Goal: Information Seeking & Learning: Learn about a topic

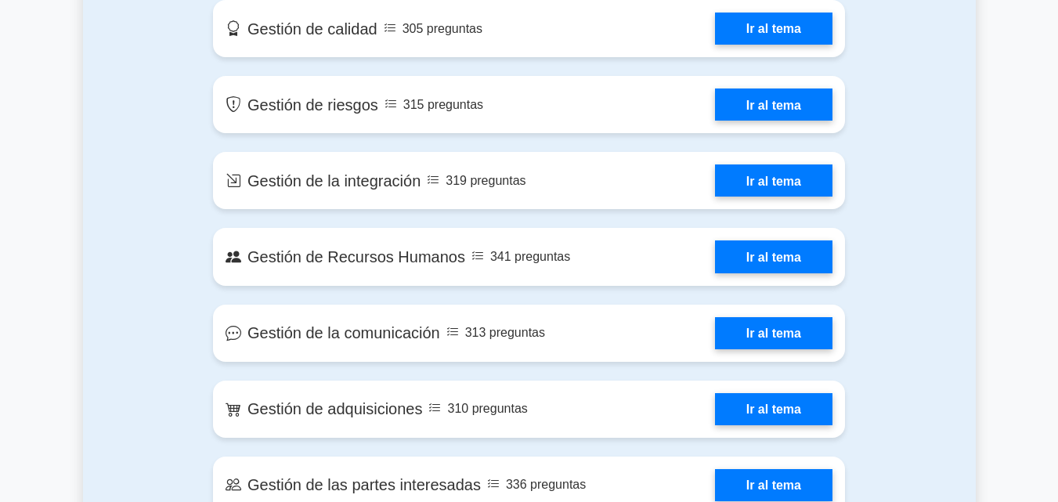
scroll to position [1253, 0]
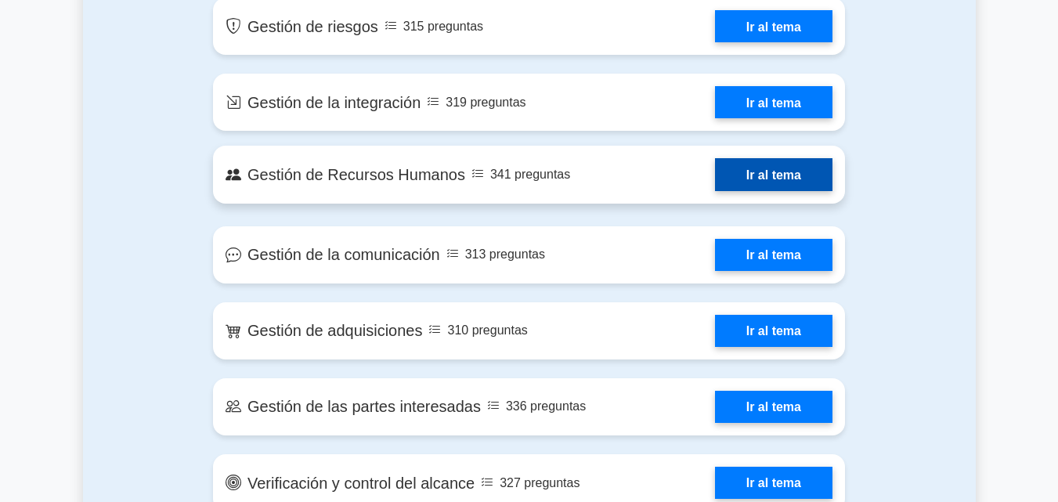
click at [779, 180] on link "Ir al tema" at bounding box center [773, 174] width 117 height 32
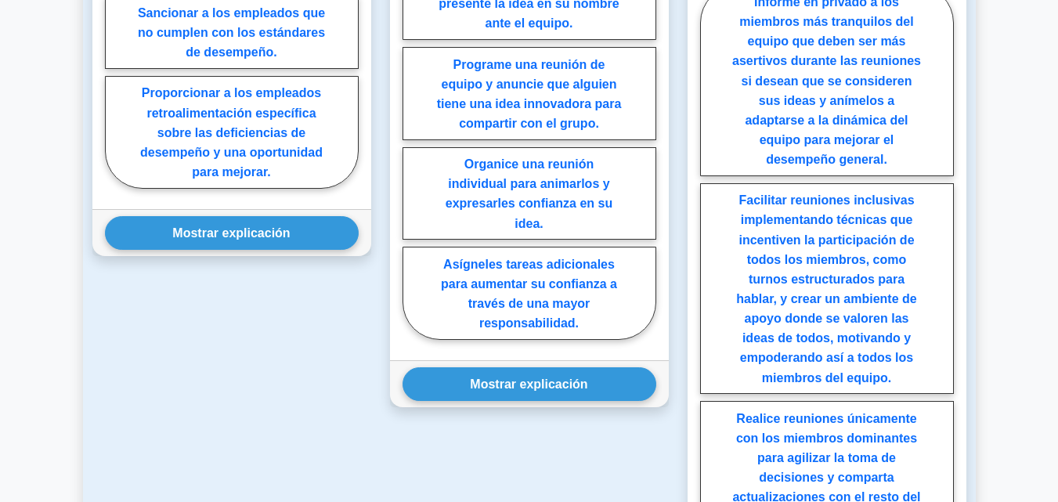
scroll to position [1723, 0]
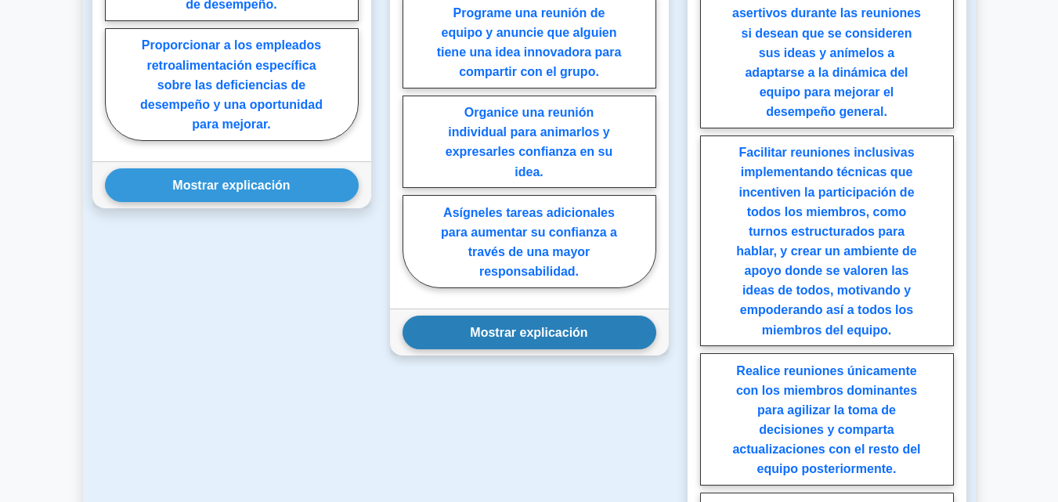
click at [540, 326] on font "Mostrar explicación" at bounding box center [528, 332] width 117 height 13
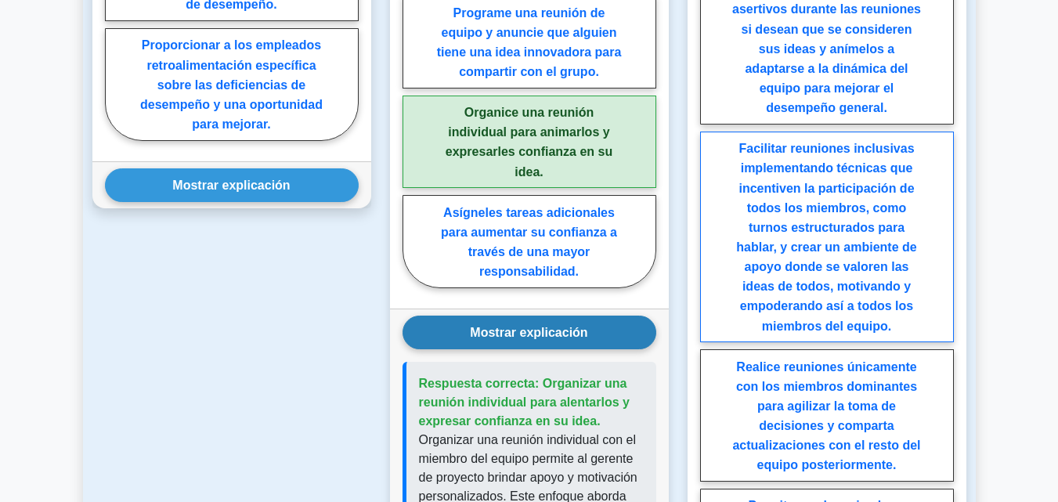
click at [839, 229] on font "Facilitar reuniones inclusivas implementando técnicas que incentiven la partici…" at bounding box center [826, 237] width 180 height 190
click at [710, 296] on input "Facilitar reuniones inclusivas implementando técnicas que incentiven la partici…" at bounding box center [705, 301] width 10 height 10
radio input "true"
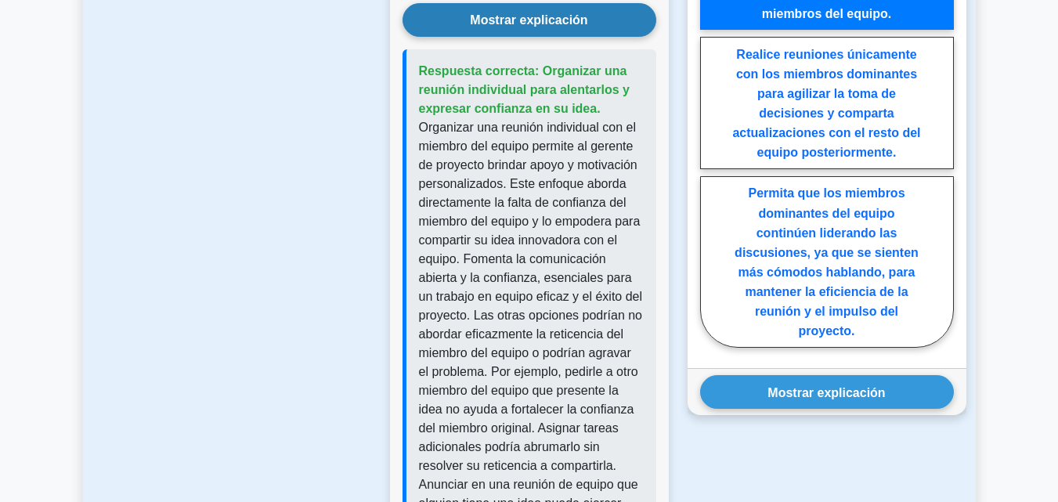
scroll to position [2036, 0]
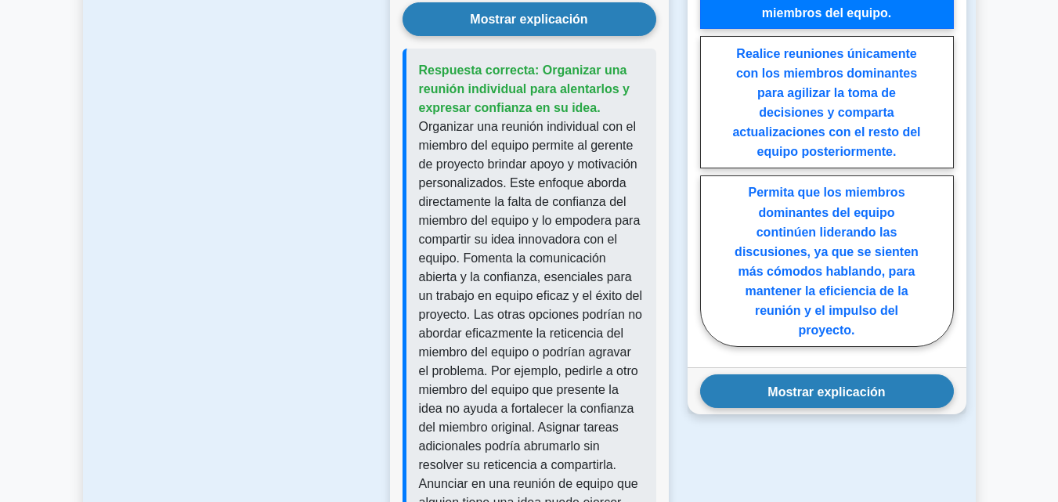
click at [839, 391] on font "Mostrar explicación" at bounding box center [825, 390] width 117 height 13
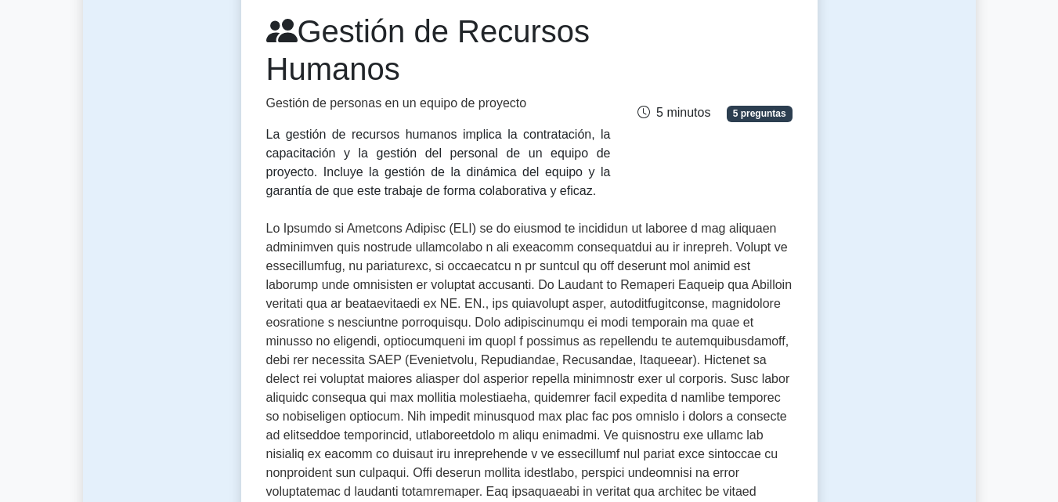
scroll to position [0, 0]
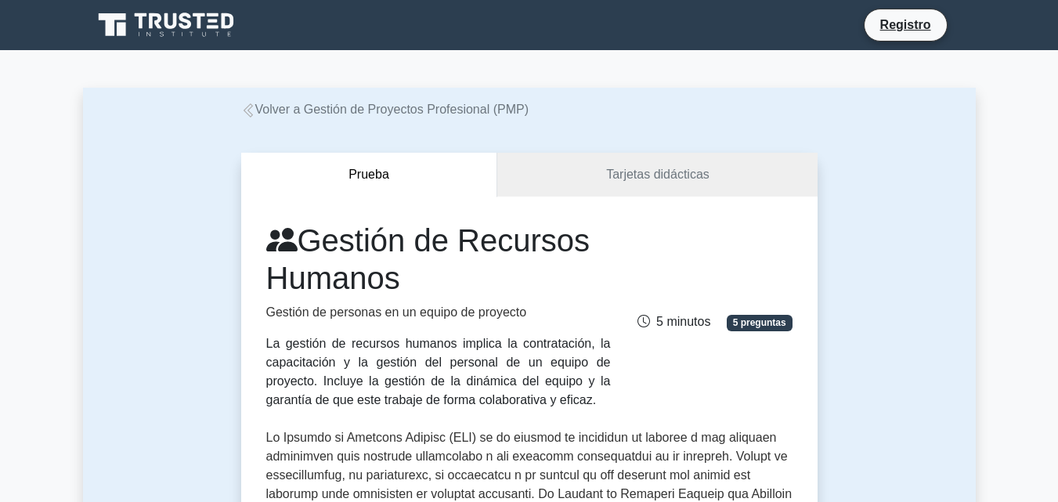
click at [370, 173] on font "Prueba" at bounding box center [368, 174] width 41 height 13
click at [374, 174] on font "Prueba" at bounding box center [368, 174] width 41 height 13
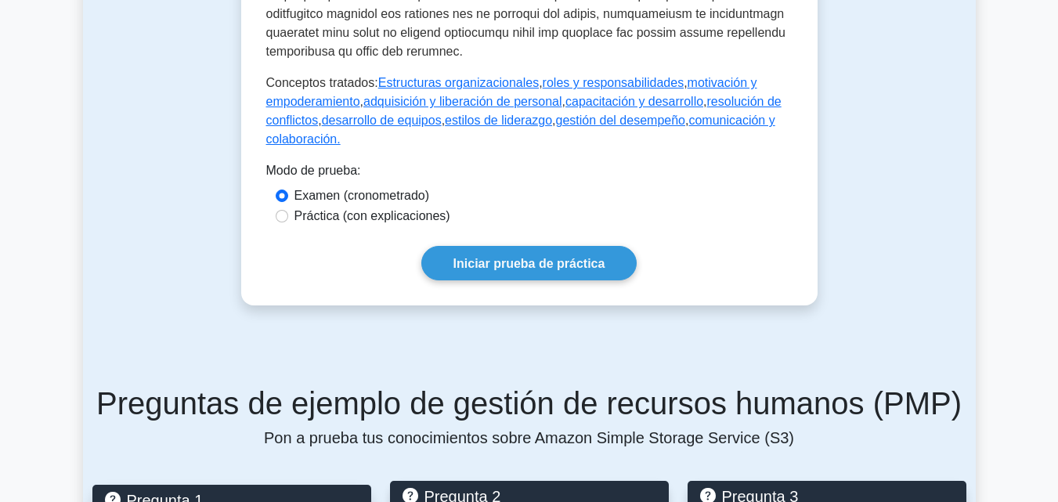
scroll to position [861, 0]
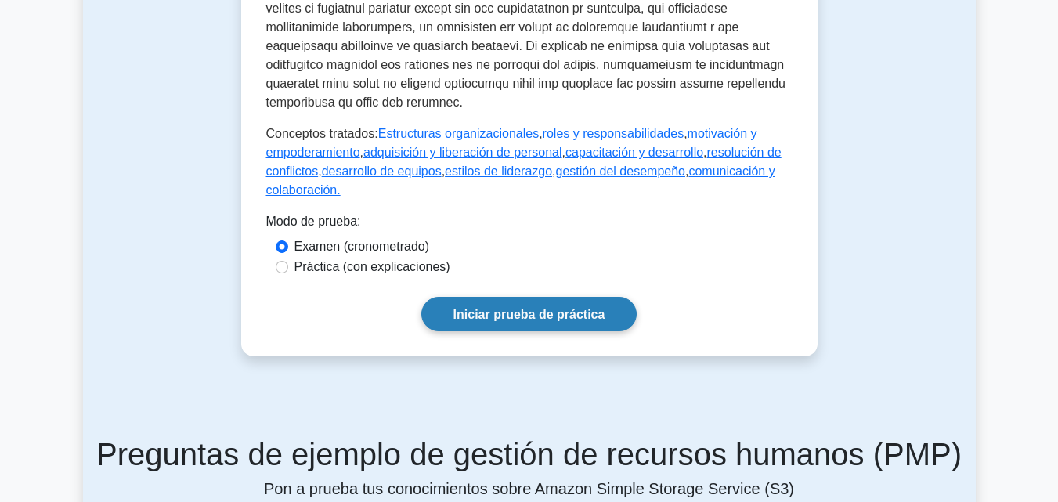
click at [543, 316] on font "Iniciar prueba de práctica" at bounding box center [529, 314] width 152 height 13
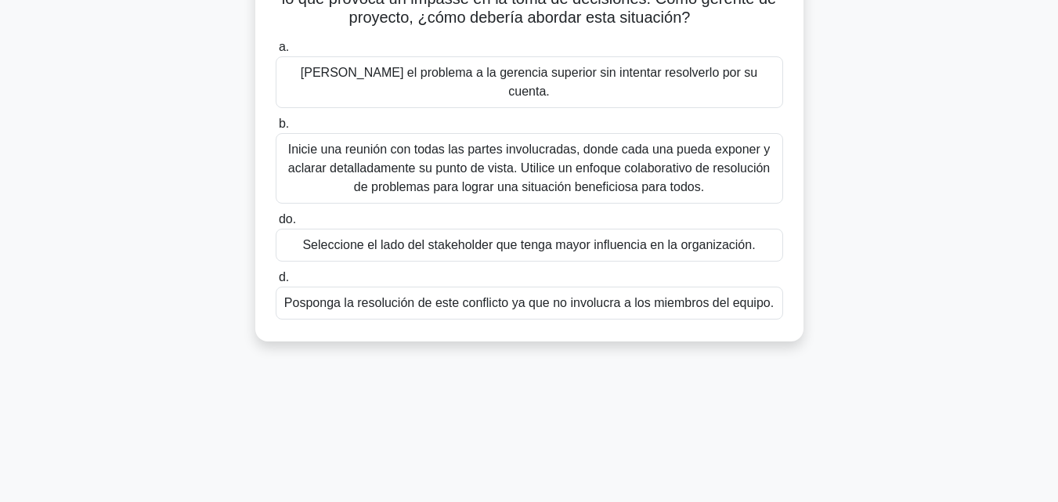
scroll to position [187, 0]
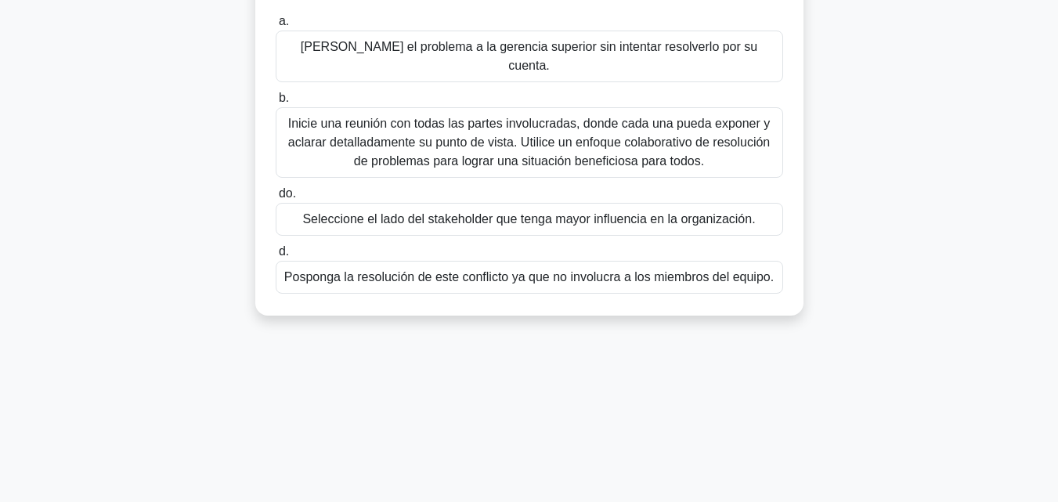
click at [319, 107] on div "Inicie una reunión con todas las partes involucradas, donde cada una pueda expo…" at bounding box center [529, 142] width 507 height 70
click at [276, 93] on input "b. Inicie una reunión con todas las partes involucradas, donde cada una pueda e…" at bounding box center [276, 98] width 0 height 10
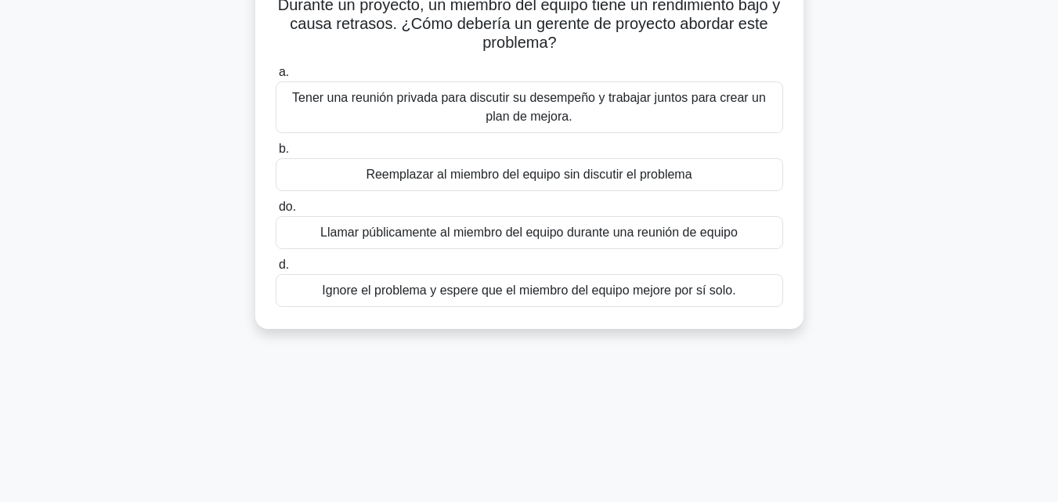
scroll to position [17, 0]
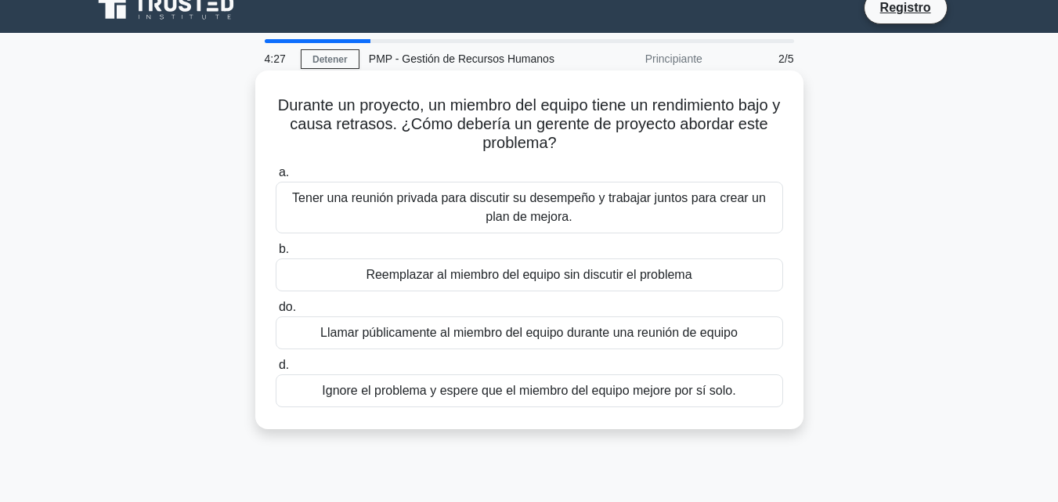
click at [344, 123] on div "Durante un proyecto, un miembro del equipo tiene un rendimiento bajo y causa re…" at bounding box center [530, 250] width 536 height 346
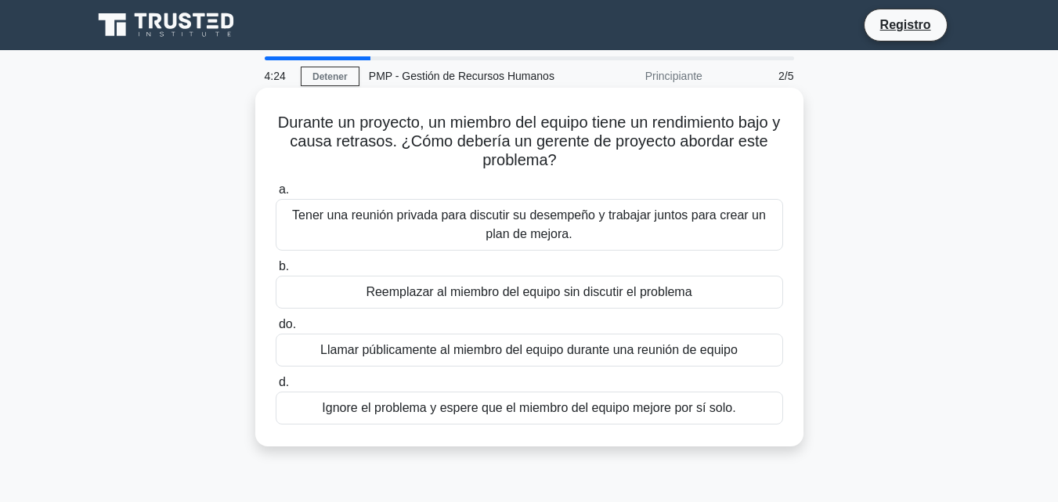
click at [282, 268] on font "b." at bounding box center [284, 265] width 10 height 13
click at [276, 268] on input "b. Reemplazar al miembro del equipo sin discutir el problema" at bounding box center [276, 267] width 0 height 10
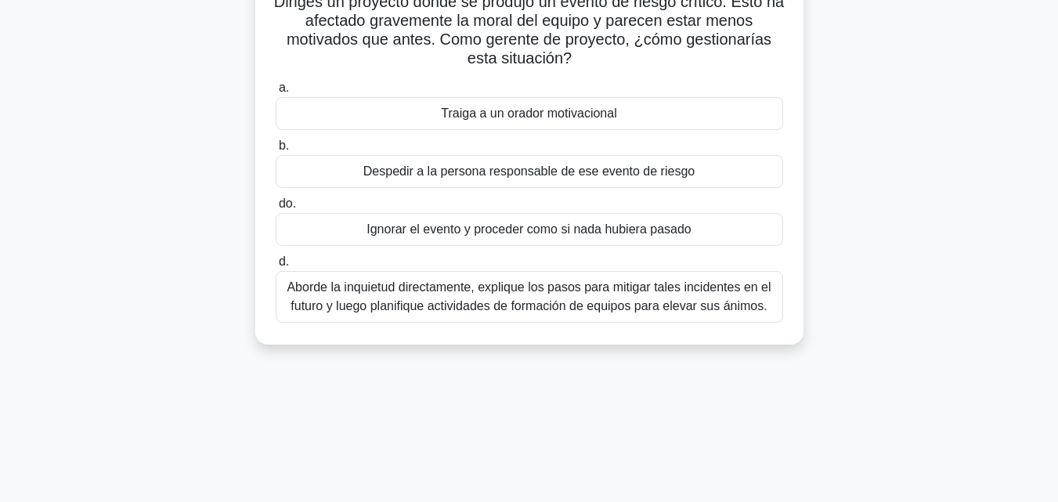
scroll to position [157, 0]
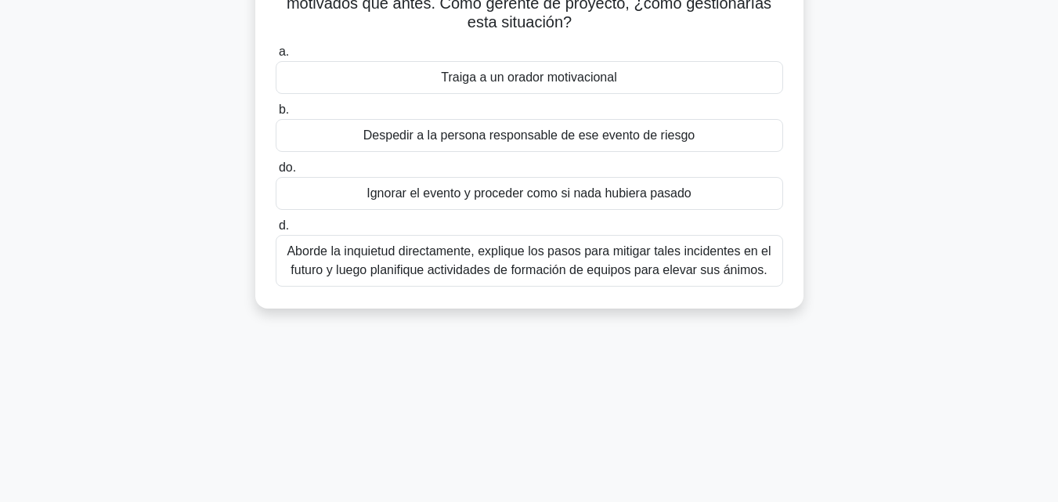
click at [414, 265] on font "Aborde la inquietud directamente, explique los pasos para mitigar tales inciden…" at bounding box center [529, 260] width 484 height 32
click at [276, 231] on input "d. Aborde la inquietud directamente, explique los pasos para mitigar tales inci…" at bounding box center [276, 226] width 0 height 10
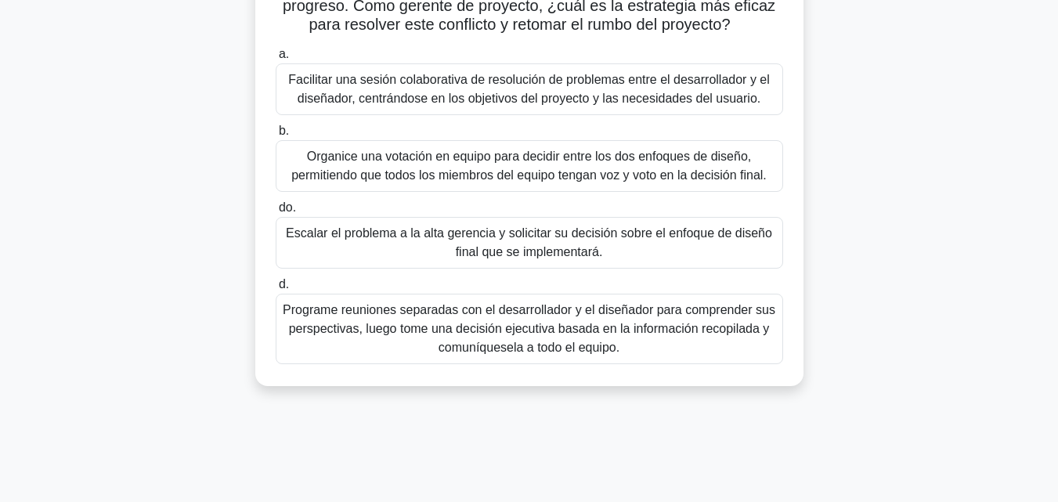
scroll to position [235, 0]
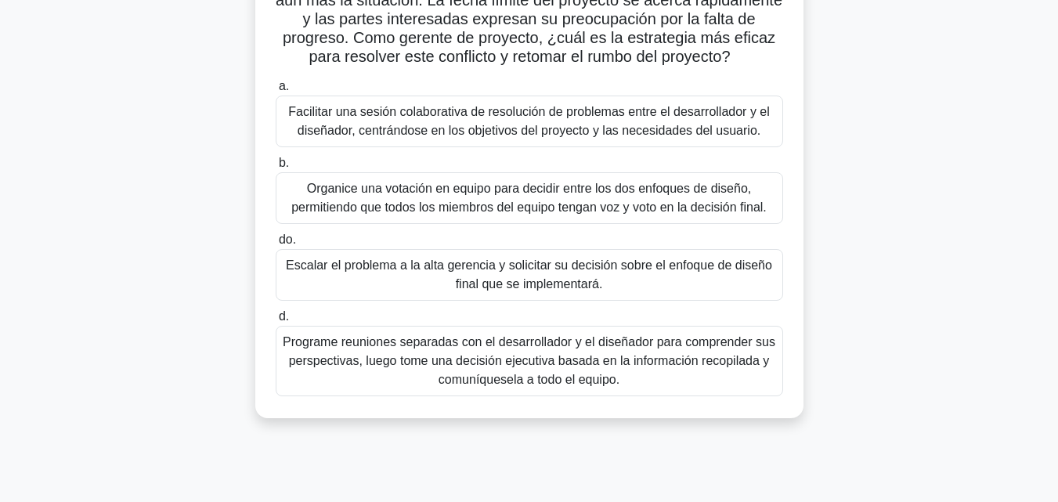
click at [531, 110] on font "Facilitar una sesión colaborativa de resolución de problemas entre el desarroll…" at bounding box center [529, 121] width 482 height 32
click at [276, 92] on input "a. Facilitar una sesión colaborativa de resolución de problemas entre el desarr…" at bounding box center [276, 86] width 0 height 10
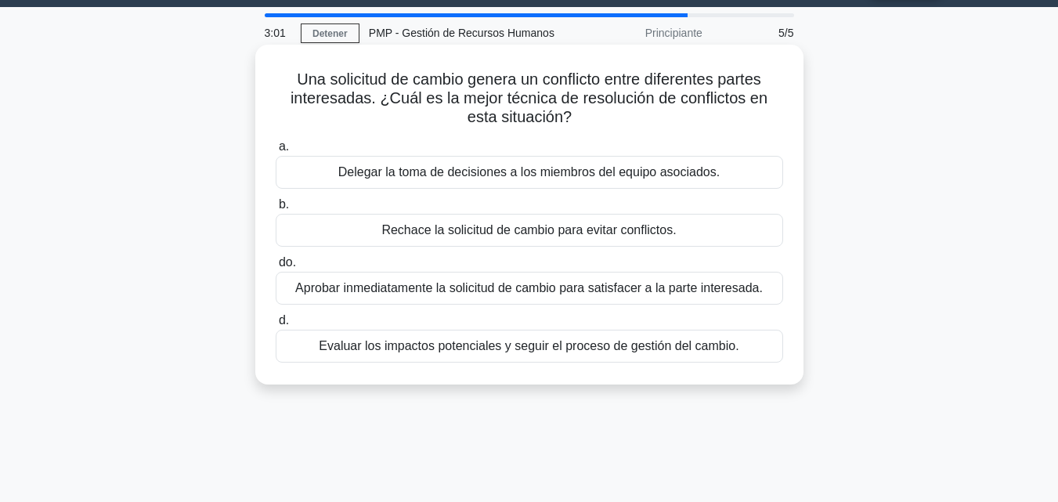
scroll to position [0, 0]
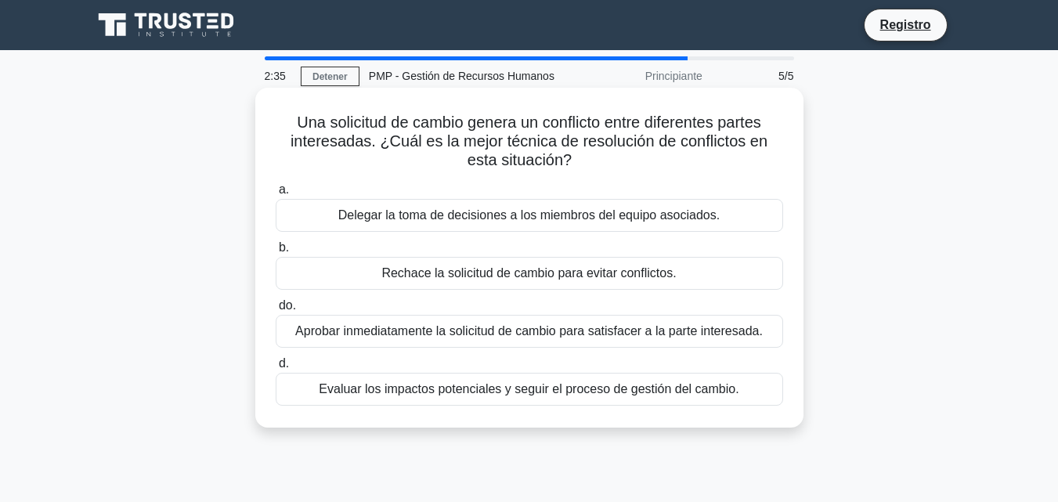
click at [520, 388] on font "Evaluar los impactos potenciales y seguir el proceso de gestión del cambio." at bounding box center [529, 388] width 420 height 13
click at [276, 369] on input "d. Evaluar los impactos potenciales y seguir el proceso de gestión del cambio." at bounding box center [276, 364] width 0 height 10
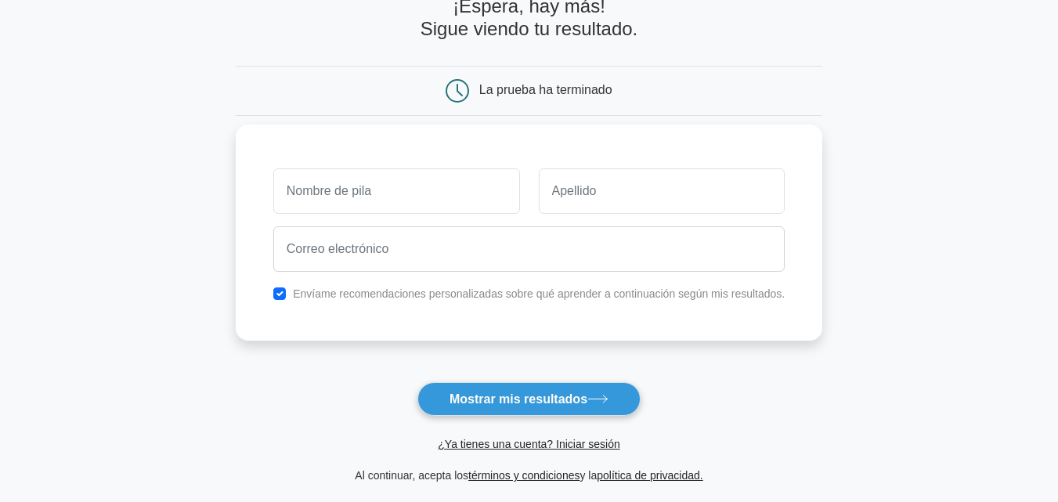
scroll to position [157, 0]
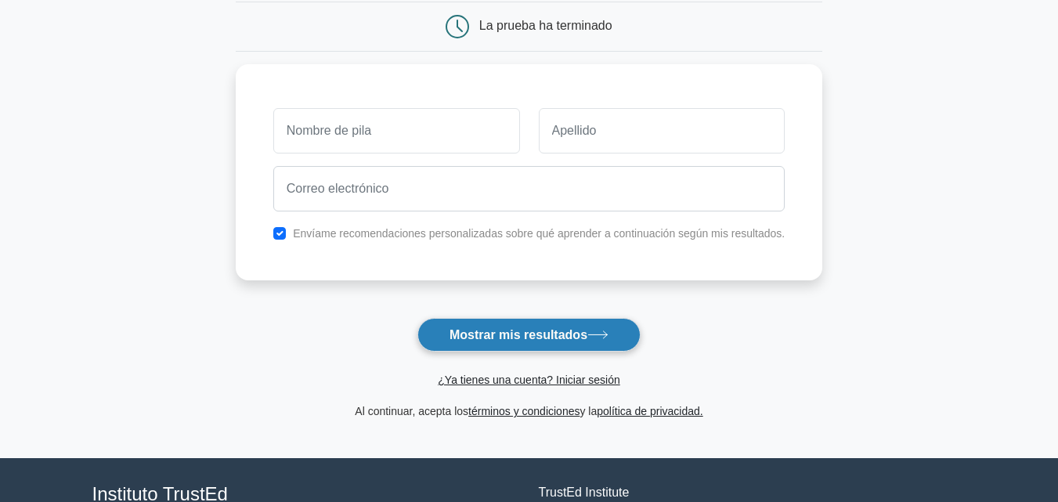
click at [533, 334] on font "Mostrar mis resultados" at bounding box center [518, 334] width 138 height 13
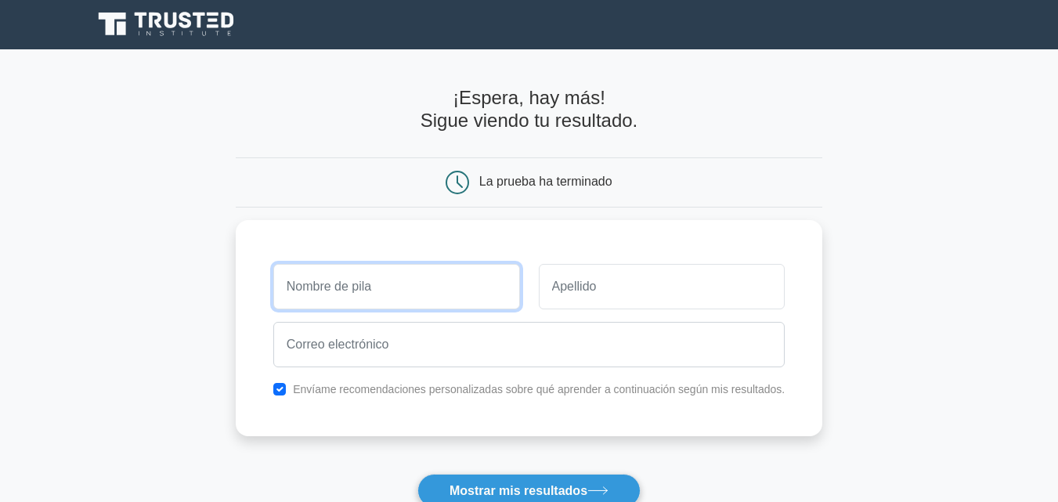
scroll to position [0, 0]
